Goal: Task Accomplishment & Management: Manage account settings

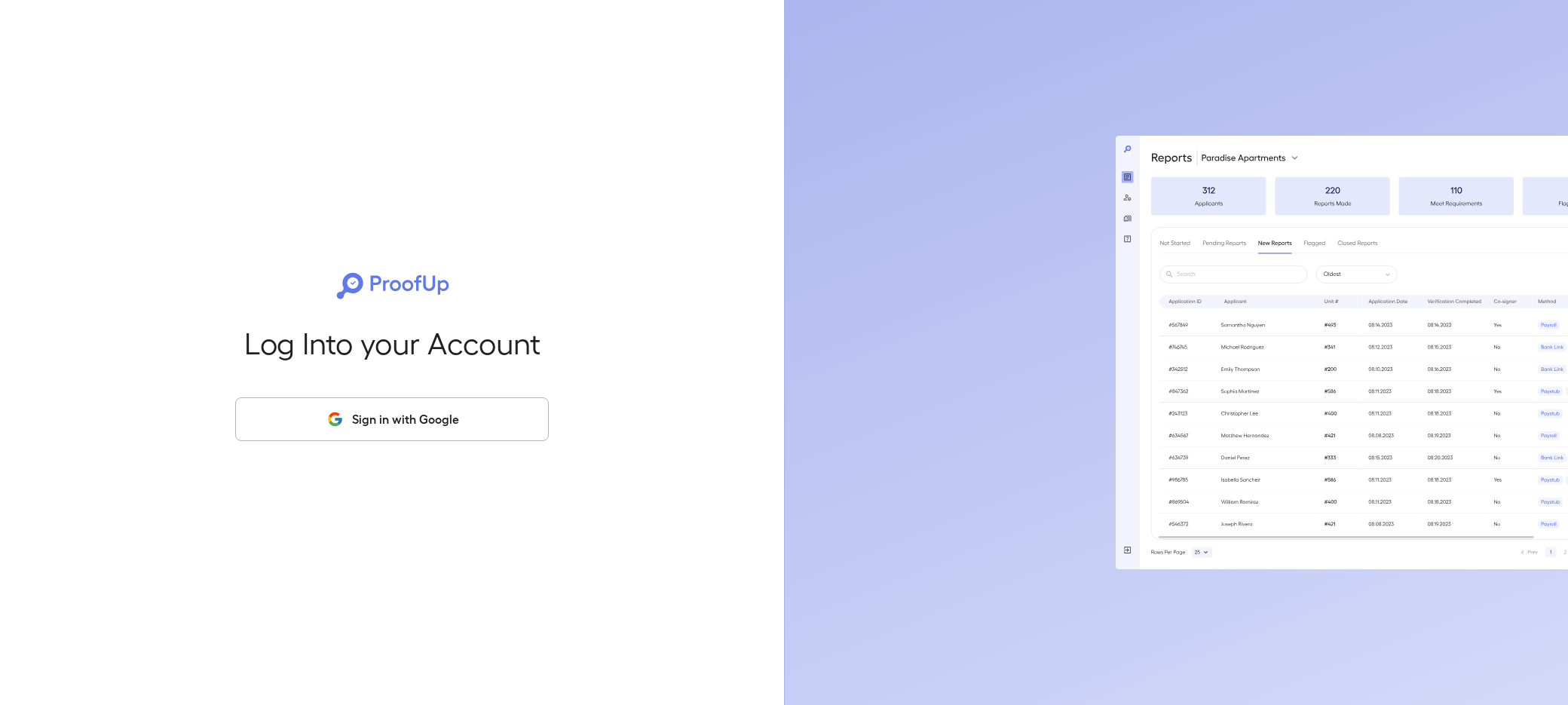
click at [346, 423] on button "Sign in with Google" at bounding box center [391, 419] width 313 height 44
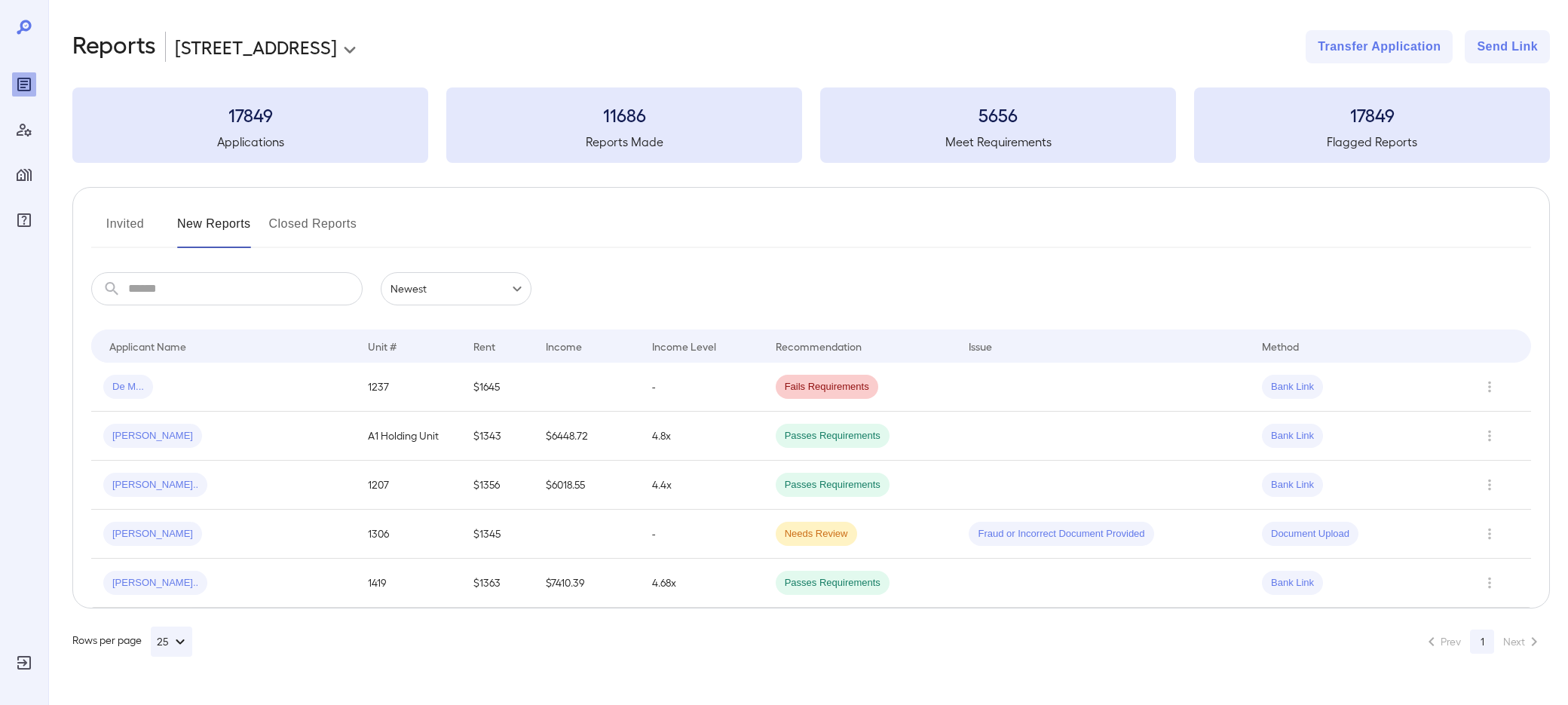
click at [234, 45] on body "**********" at bounding box center [784, 352] width 1568 height 705
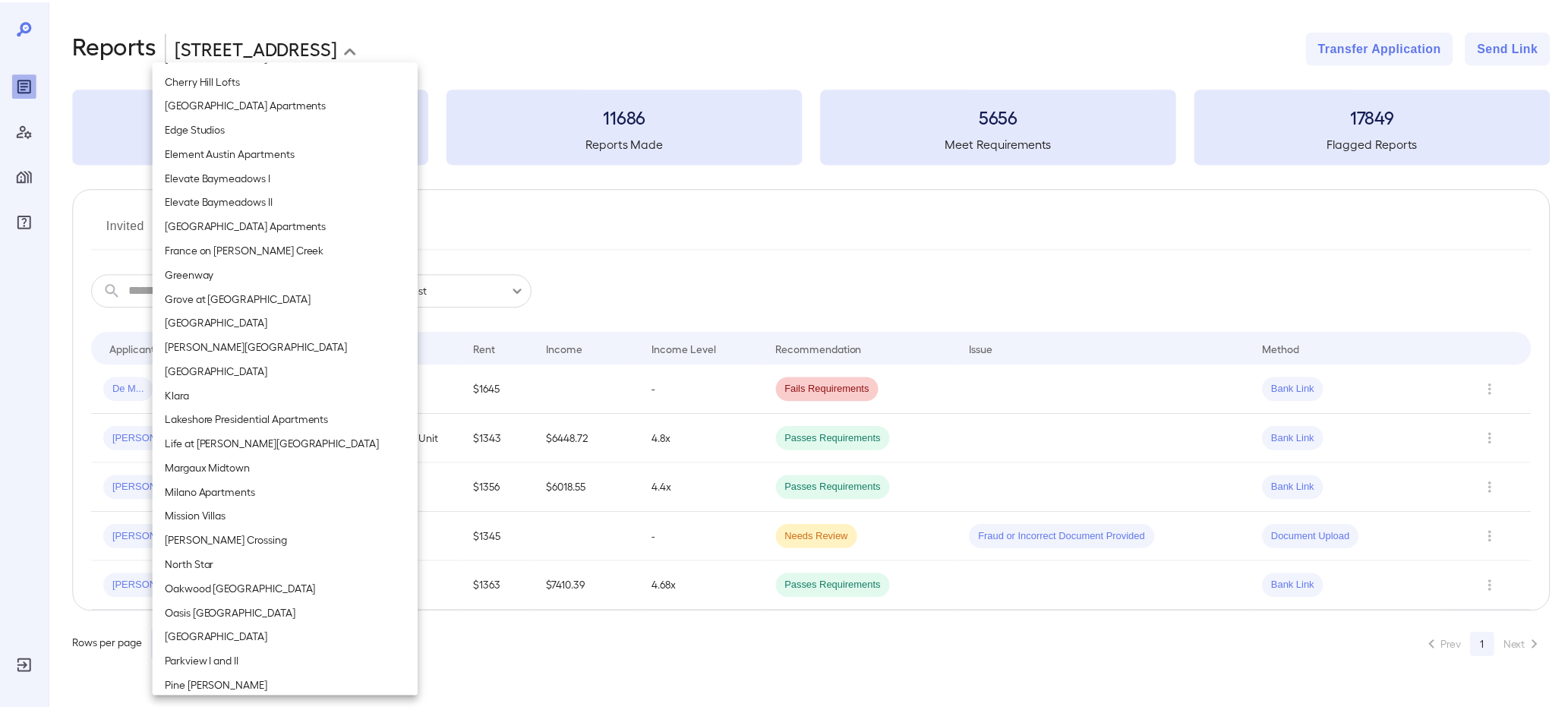
scroll to position [760, 0]
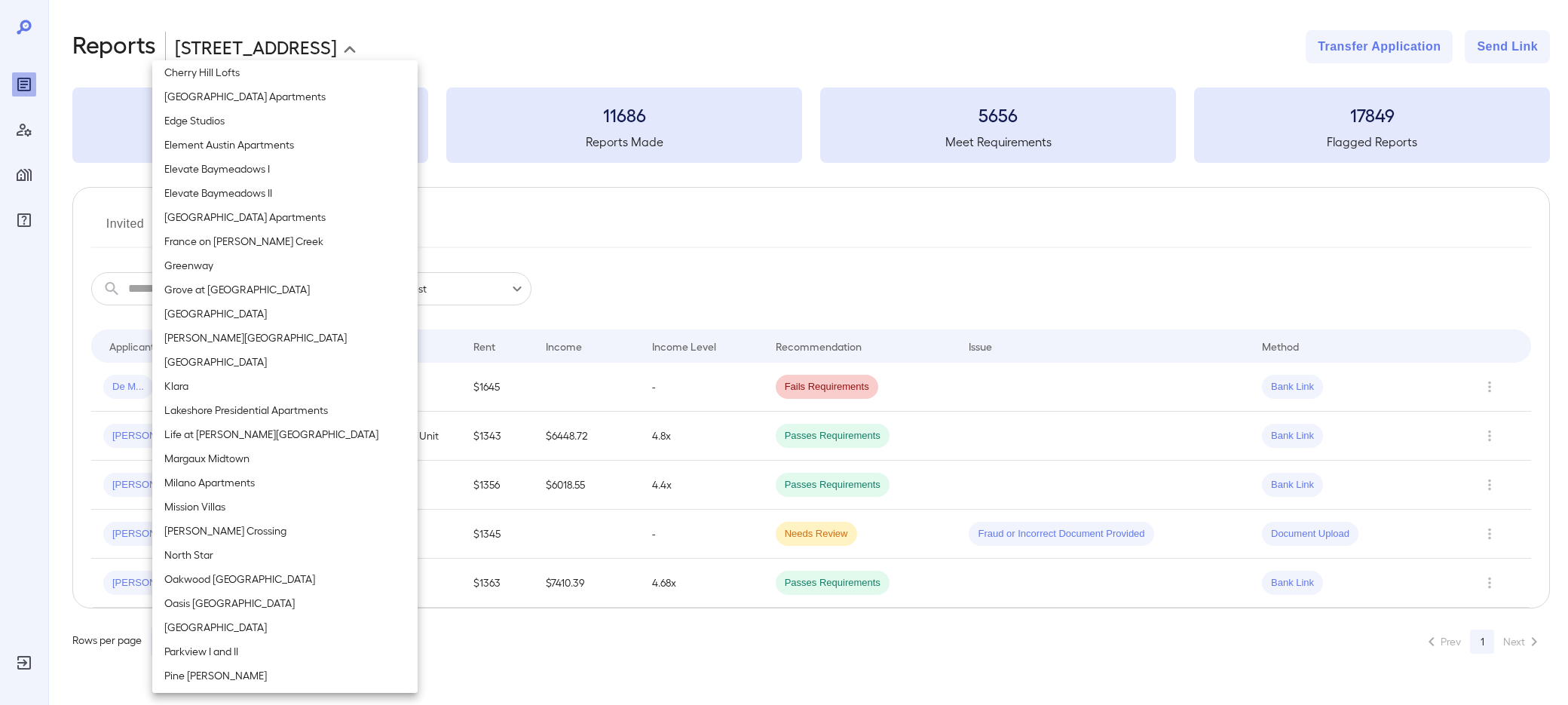
click at [209, 509] on li "Mission Villas" at bounding box center [285, 507] width 266 height 24
type input "**********"
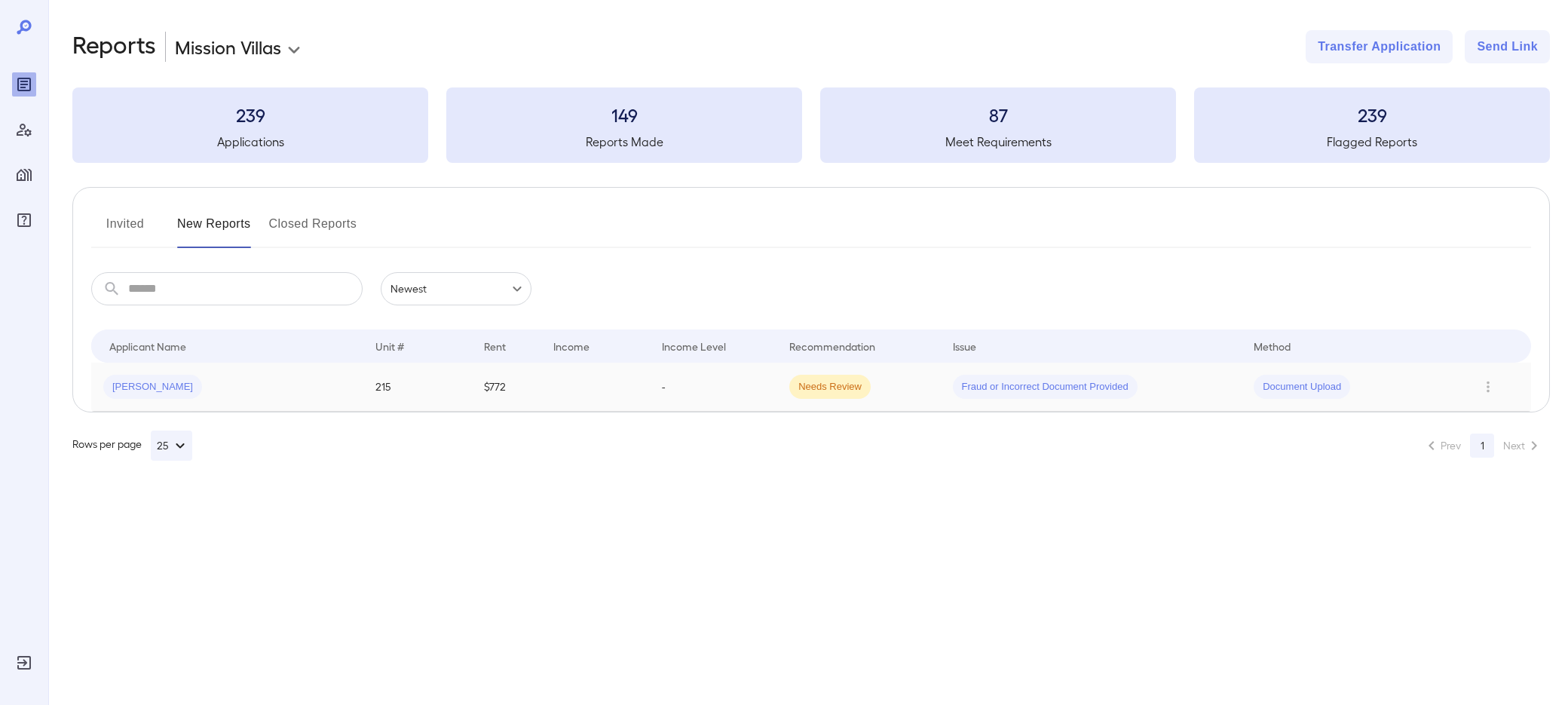
click at [238, 399] on td "Michael T..." at bounding box center [227, 387] width 272 height 49
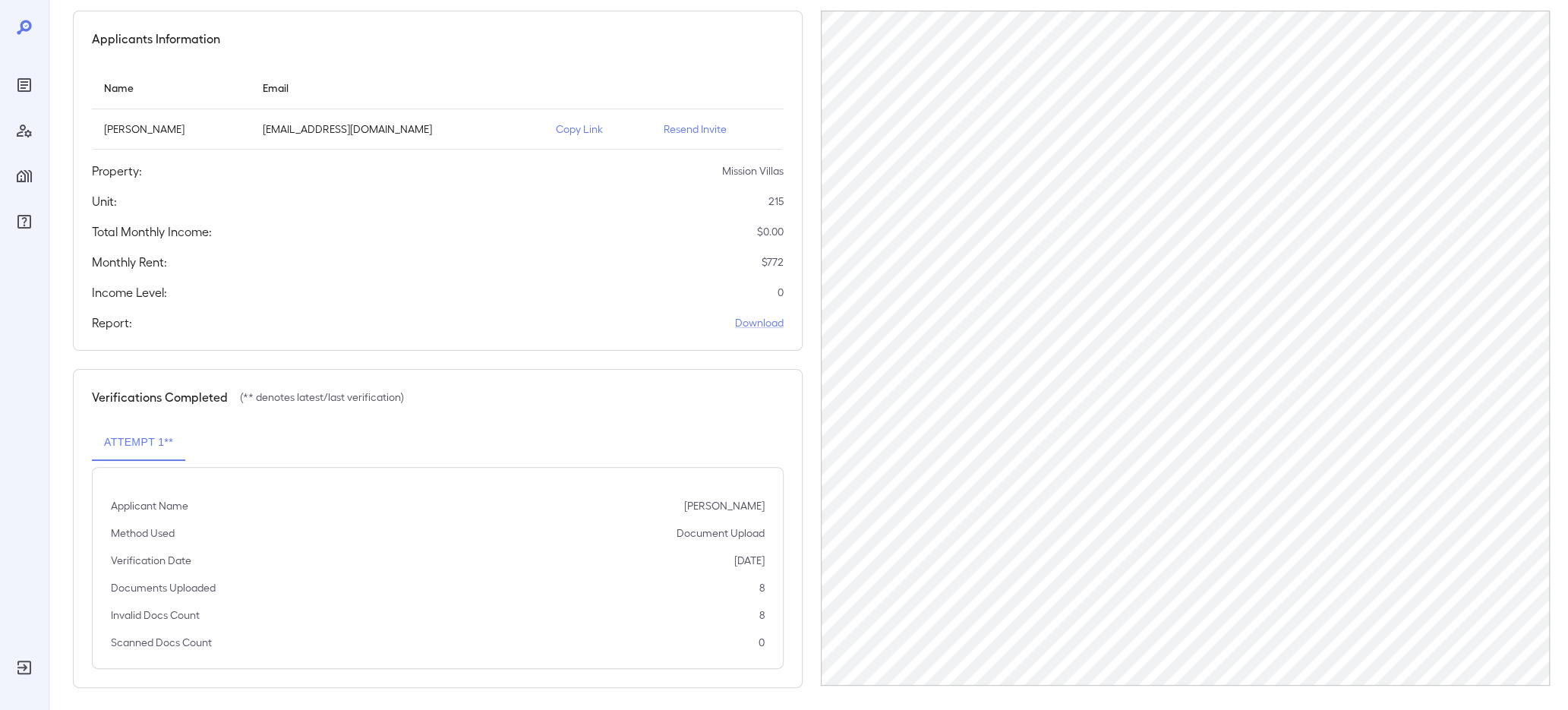
scroll to position [138, 0]
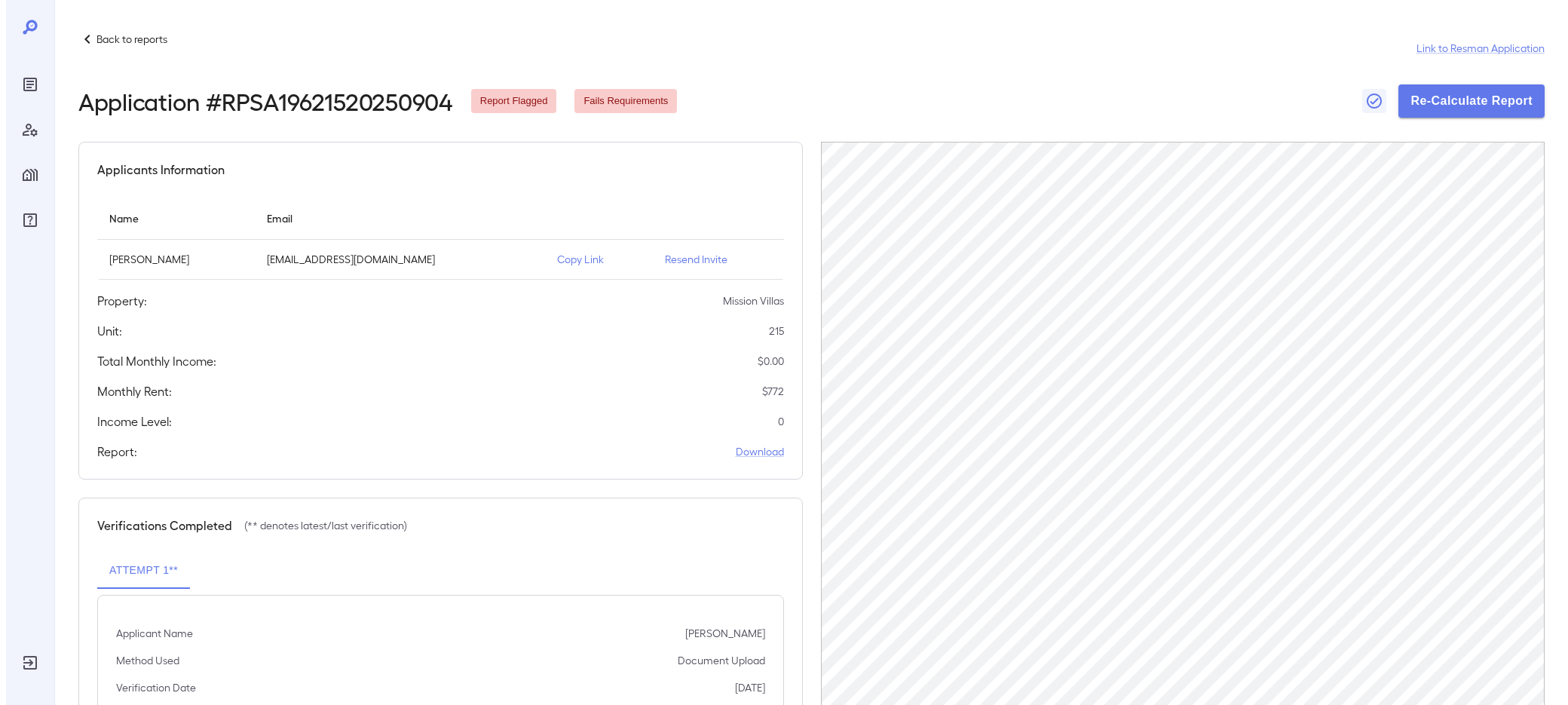
scroll to position [137, 0]
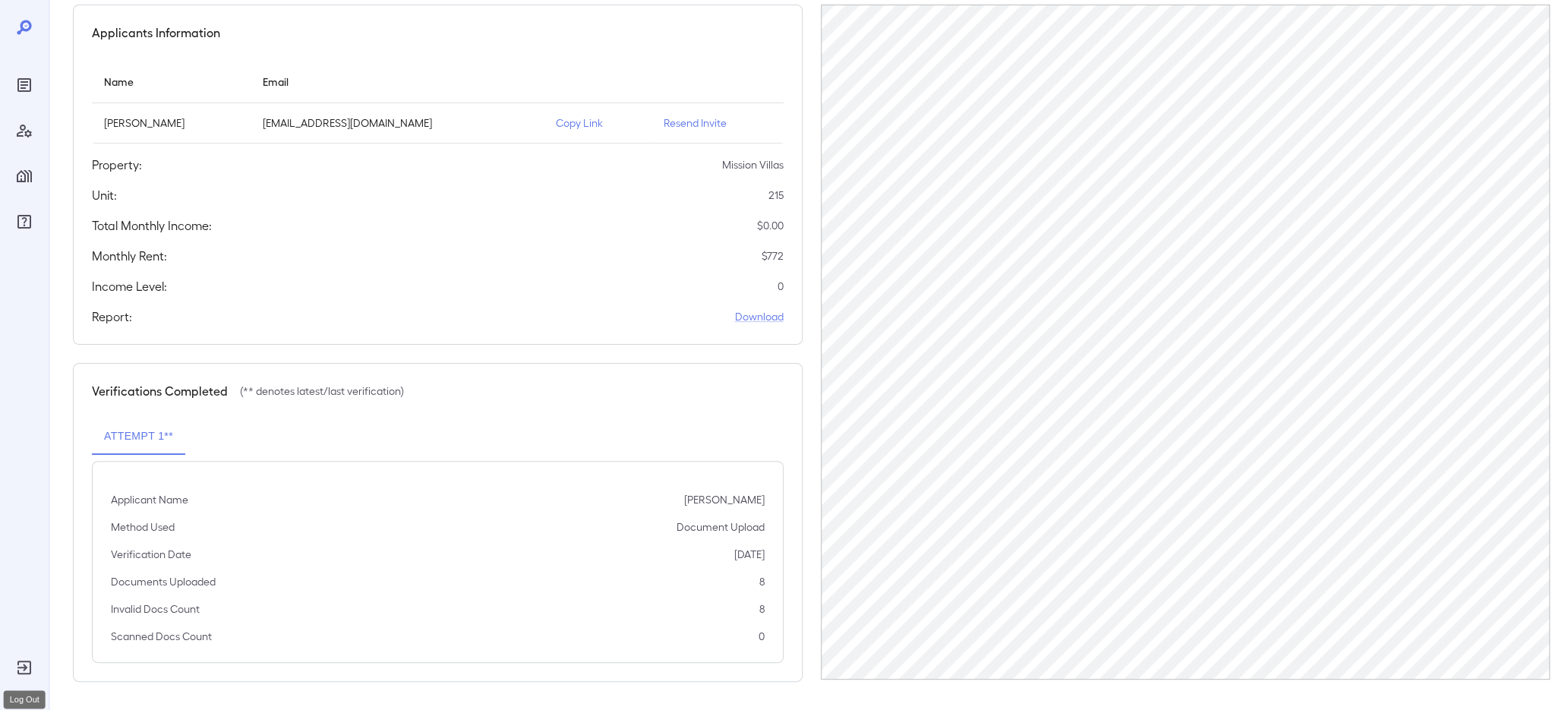
click at [26, 677] on icon "Log Out" at bounding box center [24, 667] width 18 height 18
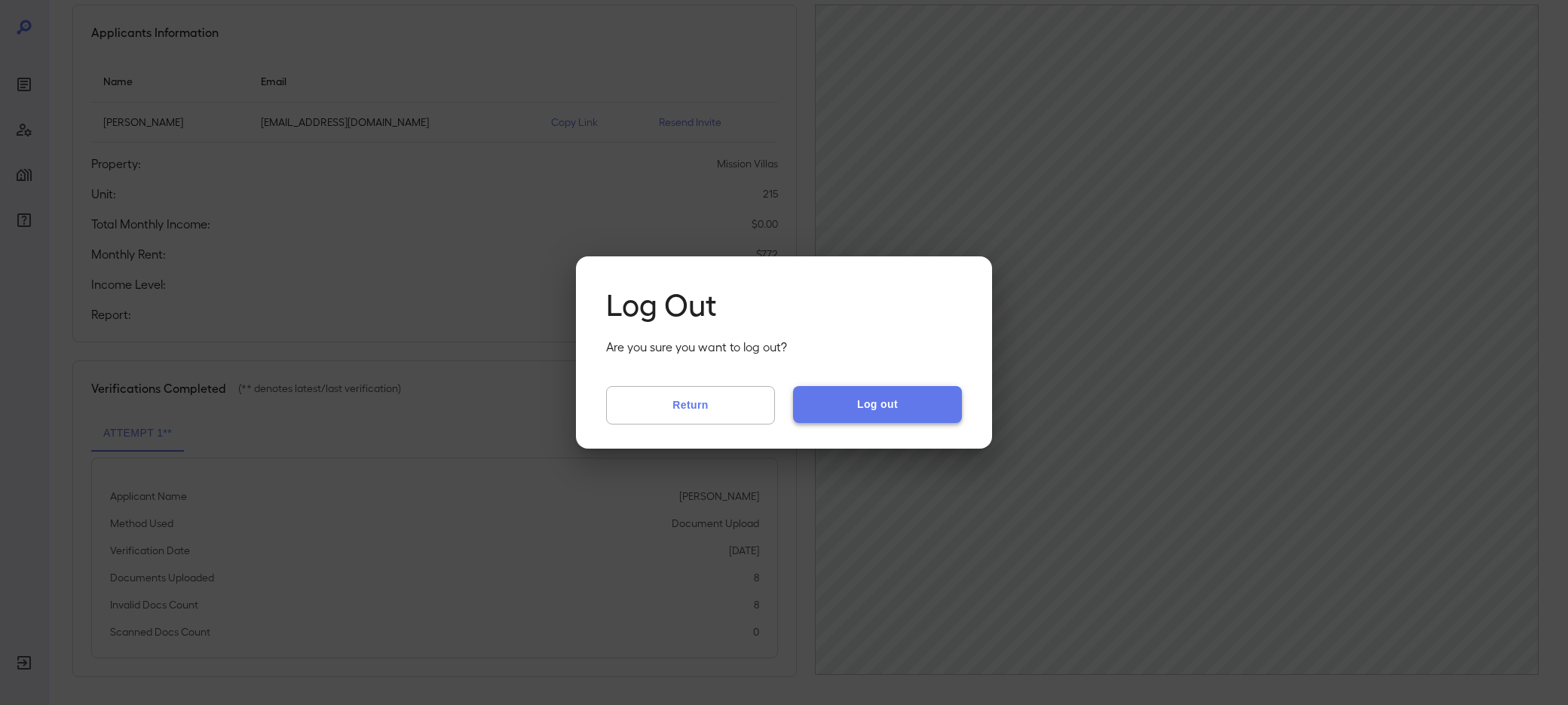
click at [845, 402] on button "Log out" at bounding box center [878, 404] width 169 height 36
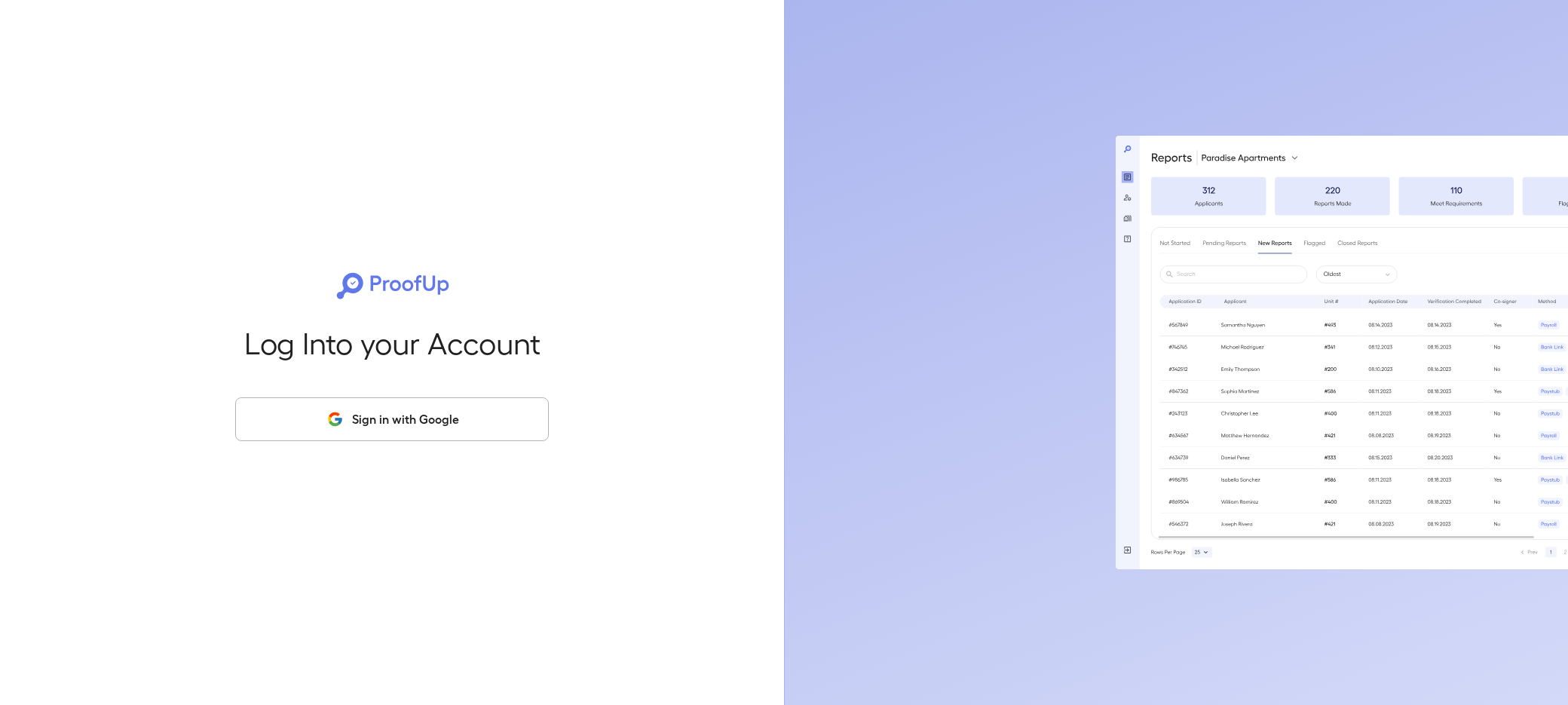
click at [345, 416] on icon "button" at bounding box center [335, 419] width 19 height 18
click at [328, 429] on button "Sign in with Google" at bounding box center [391, 419] width 313 height 44
drag, startPoint x: 328, startPoint y: 429, endPoint x: 266, endPoint y: 319, distance: 126.3
click at [328, 429] on button "Sign in with Google" at bounding box center [391, 419] width 313 height 44
click at [328, 412] on icon "button" at bounding box center [335, 419] width 19 height 18
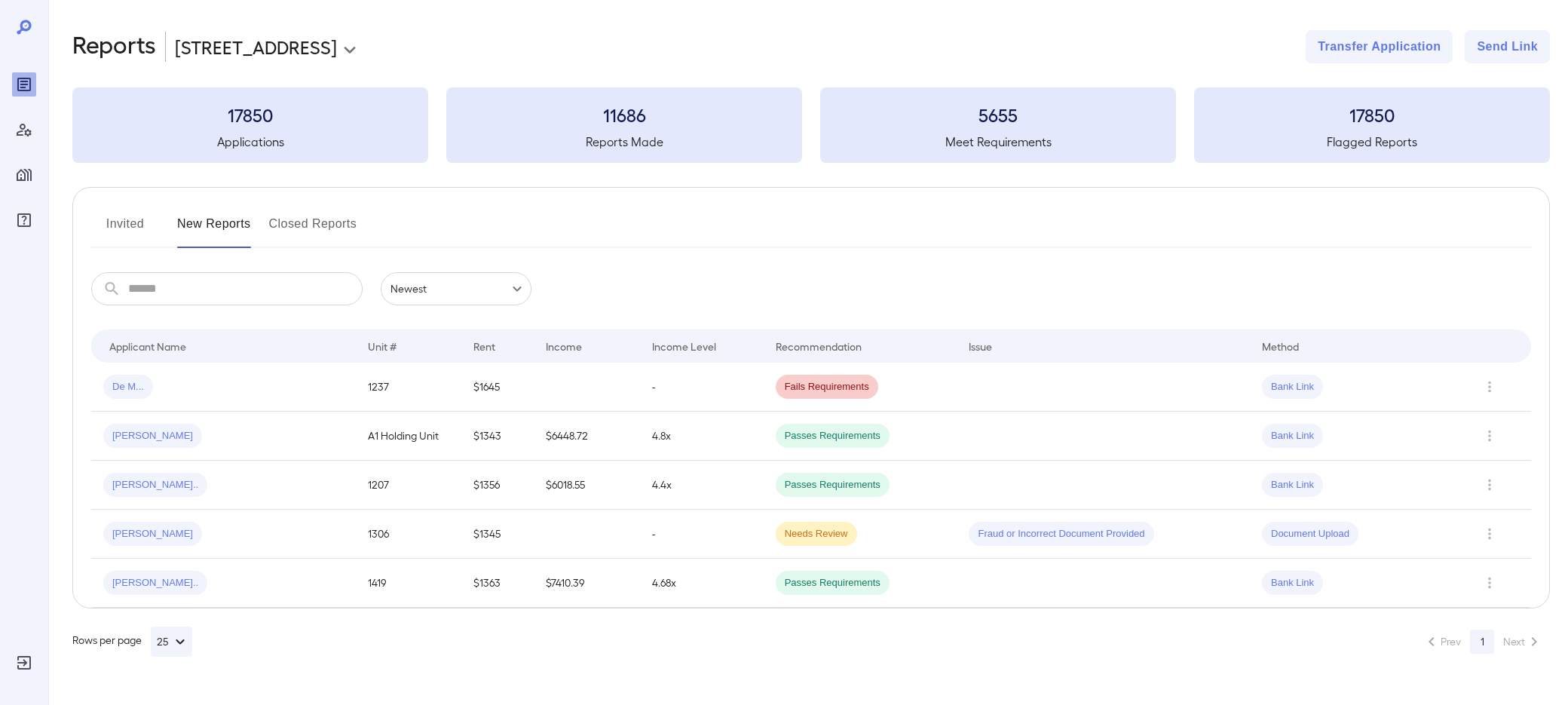
click at [39, 172] on div at bounding box center [24, 352] width 48 height 705
click at [31, 174] on icon "Manage Properties" at bounding box center [23, 174] width 15 height 12
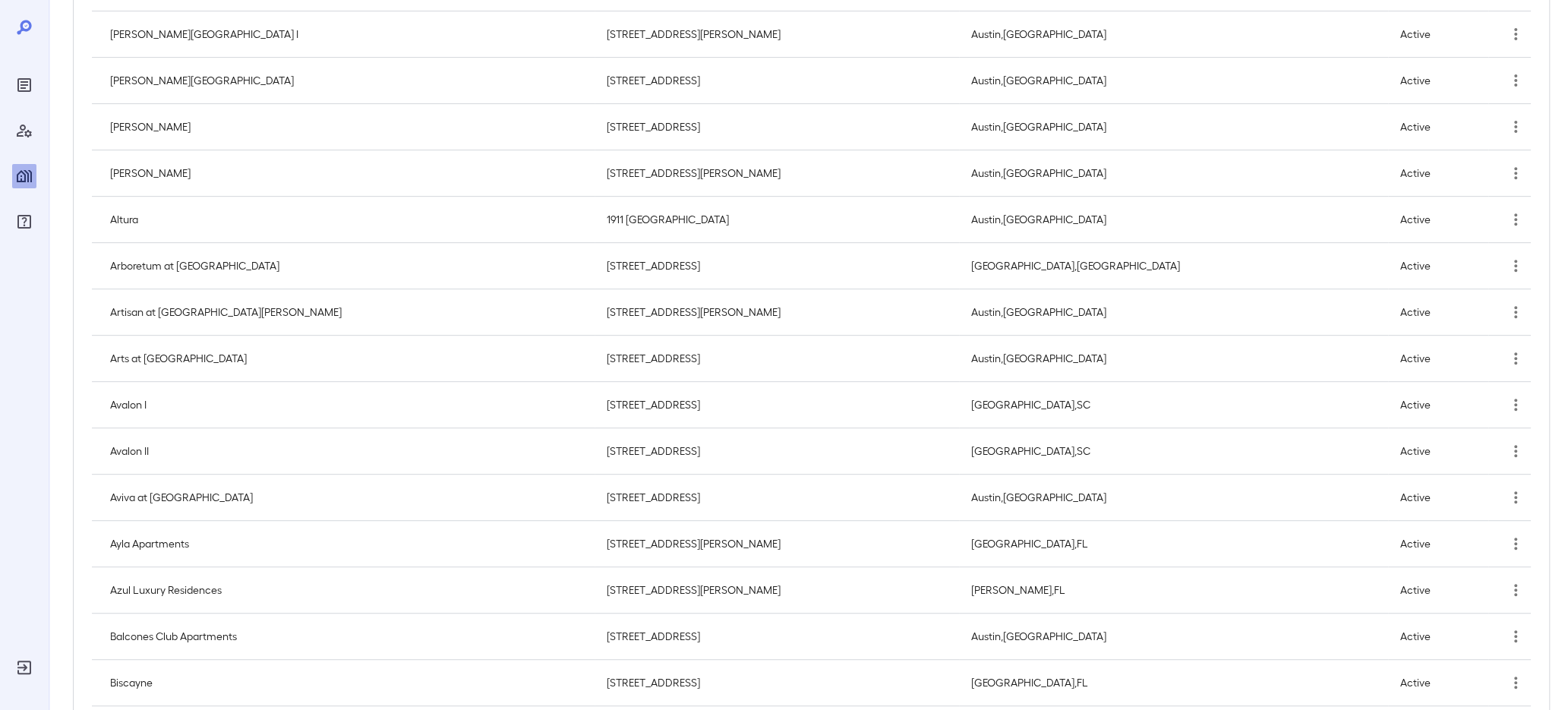
scroll to position [456, 0]
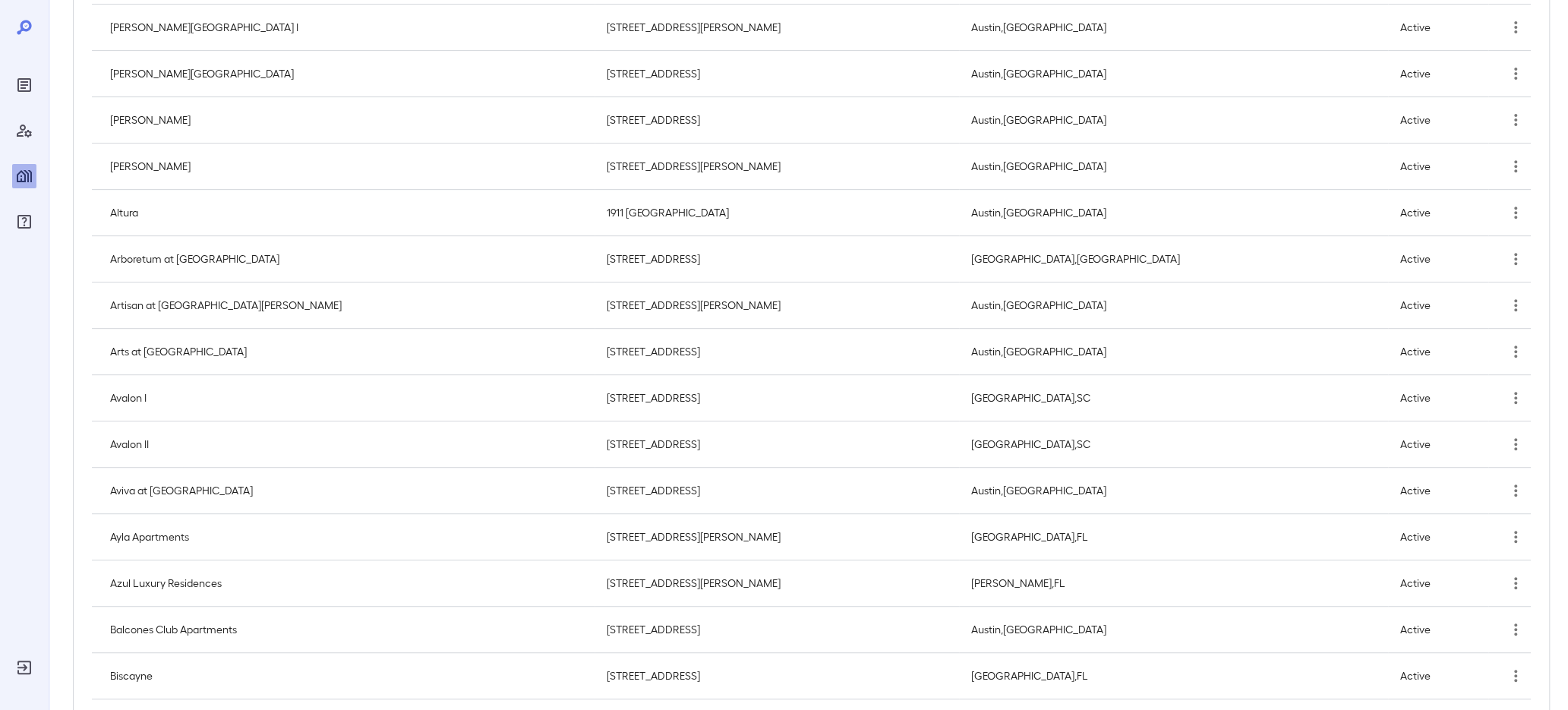
click at [28, 132] on icon "Manage Users" at bounding box center [24, 130] width 18 height 18
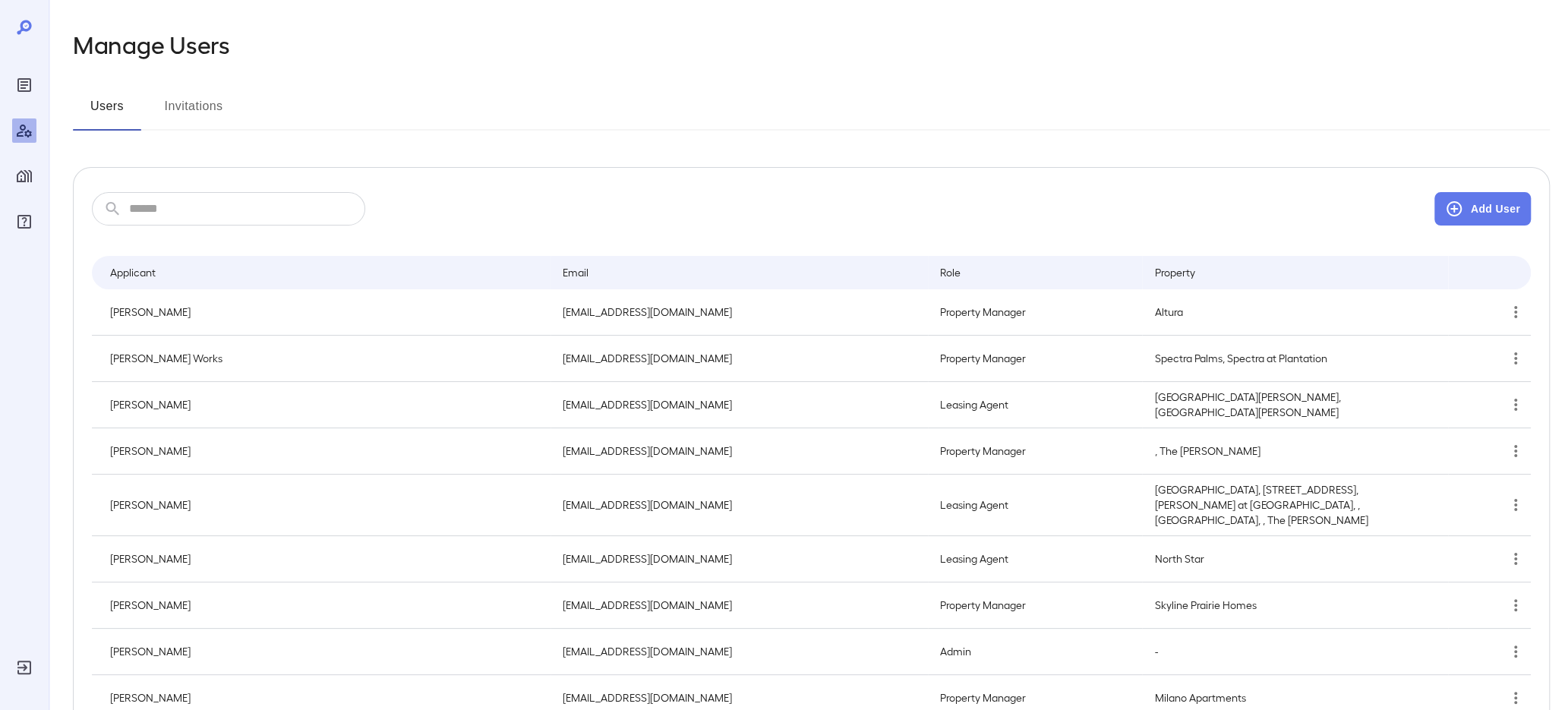
click at [324, 200] on input "text" at bounding box center [247, 208] width 236 height 33
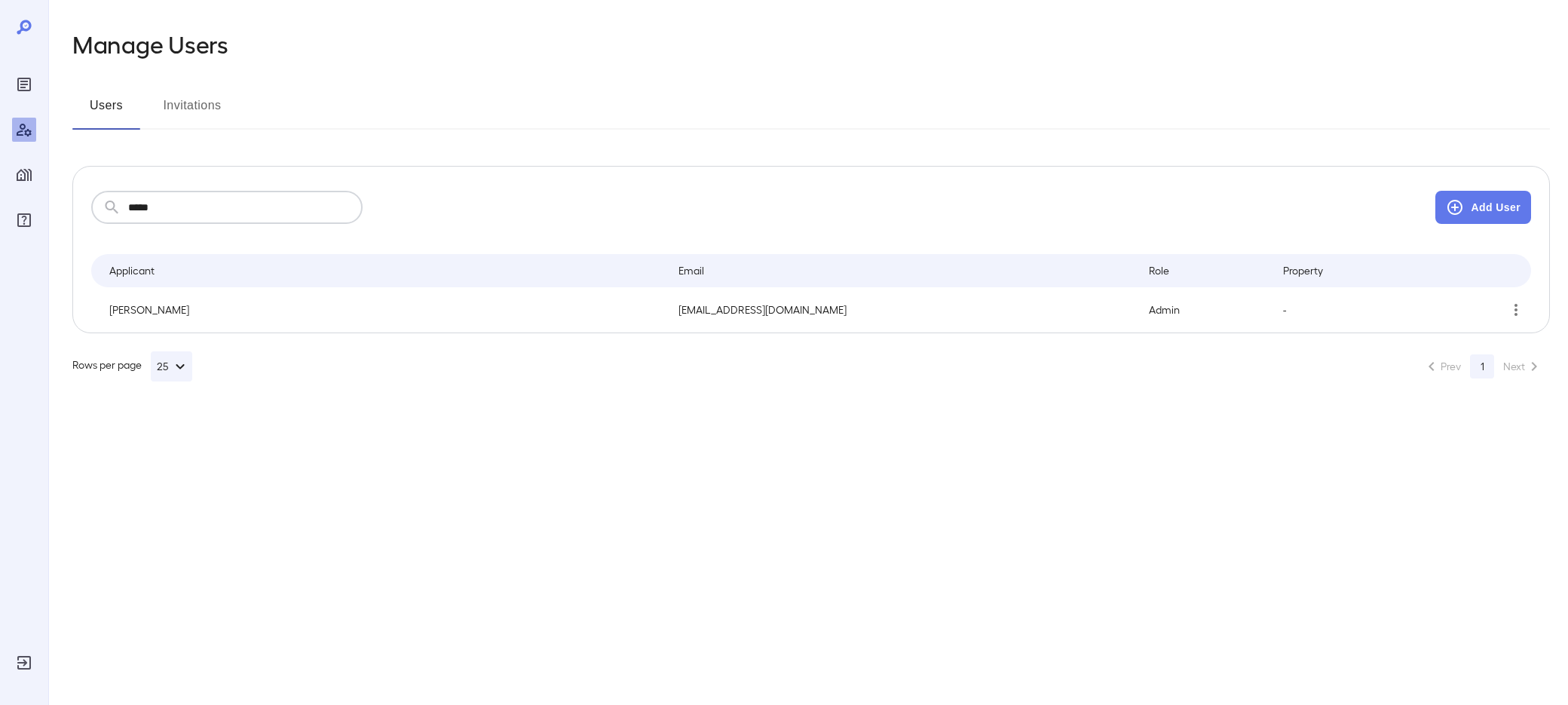
type input "*****"
click at [530, 94] on div "Users Invitations" at bounding box center [811, 111] width 1477 height 36
click at [18, 84] on icon "Reports" at bounding box center [23, 84] width 13 height 13
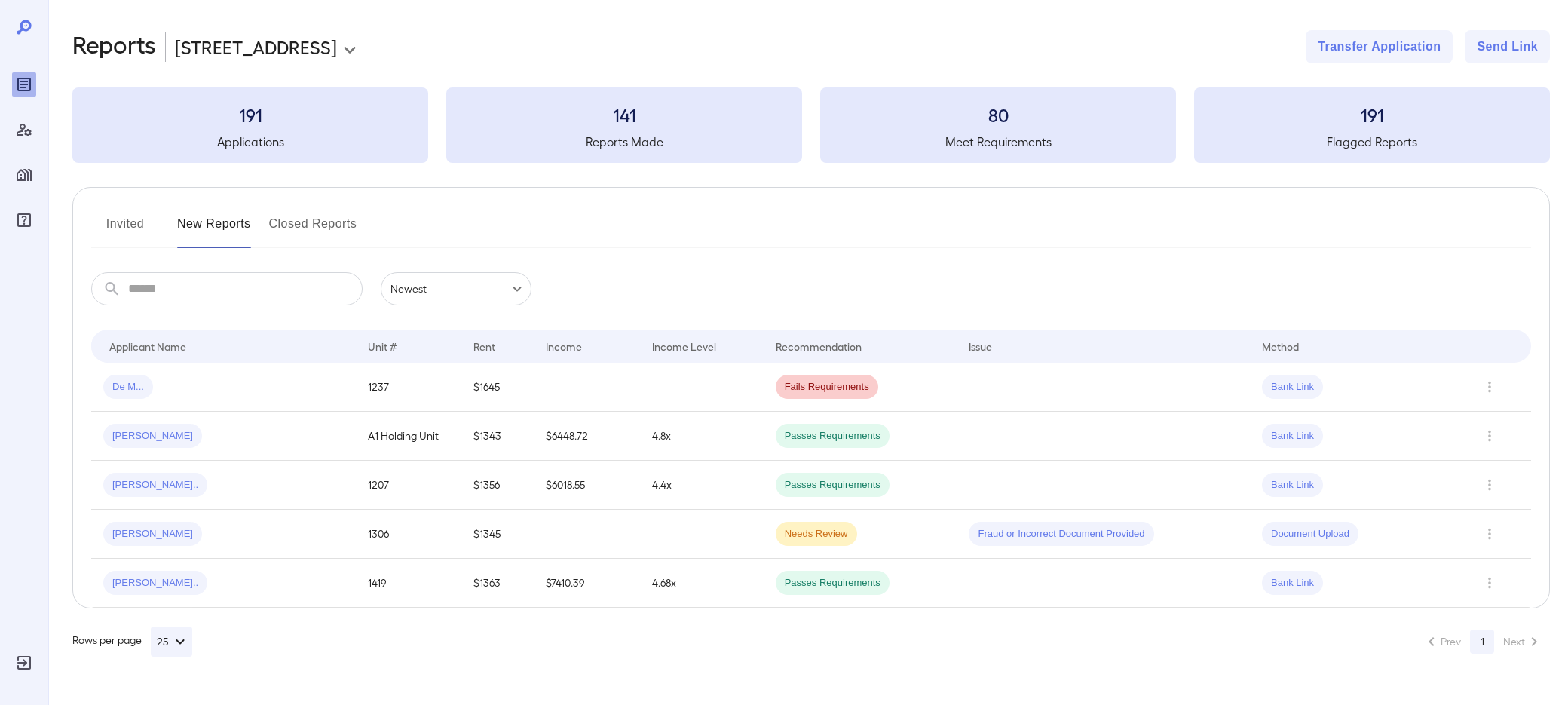
click at [360, 58] on div "**********" at bounding box center [811, 47] width 1477 height 33
